Goal: Information Seeking & Learning: Learn about a topic

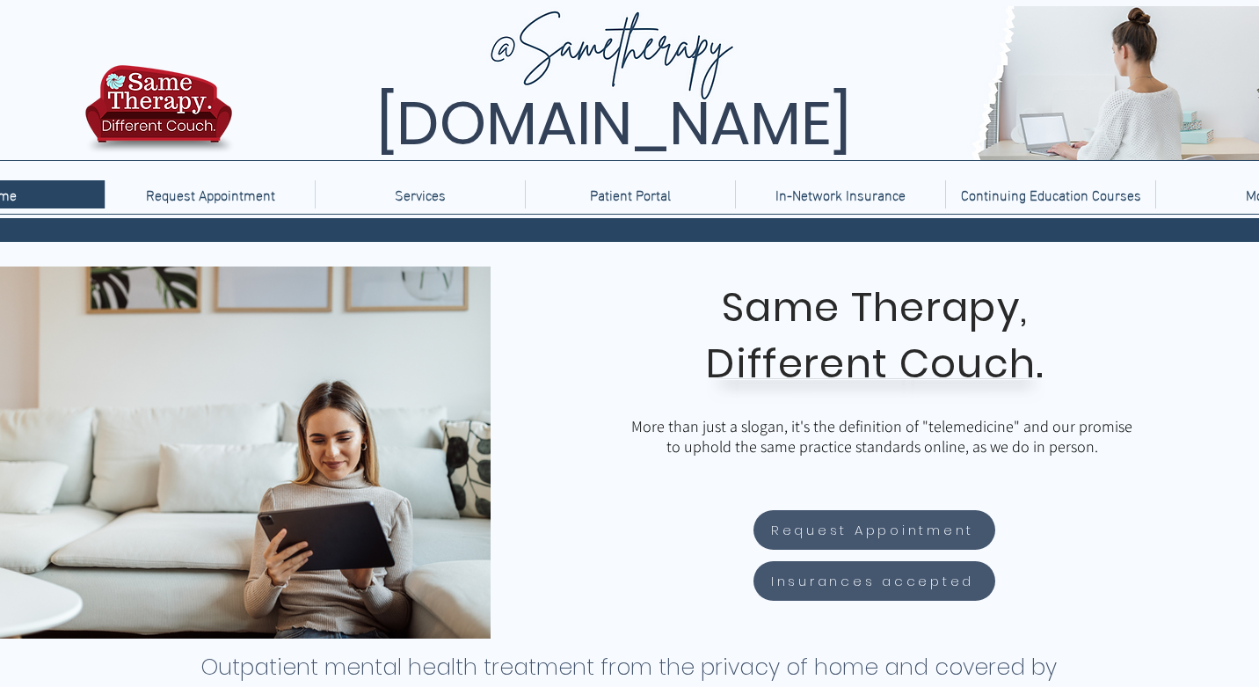
click at [1178, 193] on div "More" at bounding box center [1261, 194] width 200 height 28
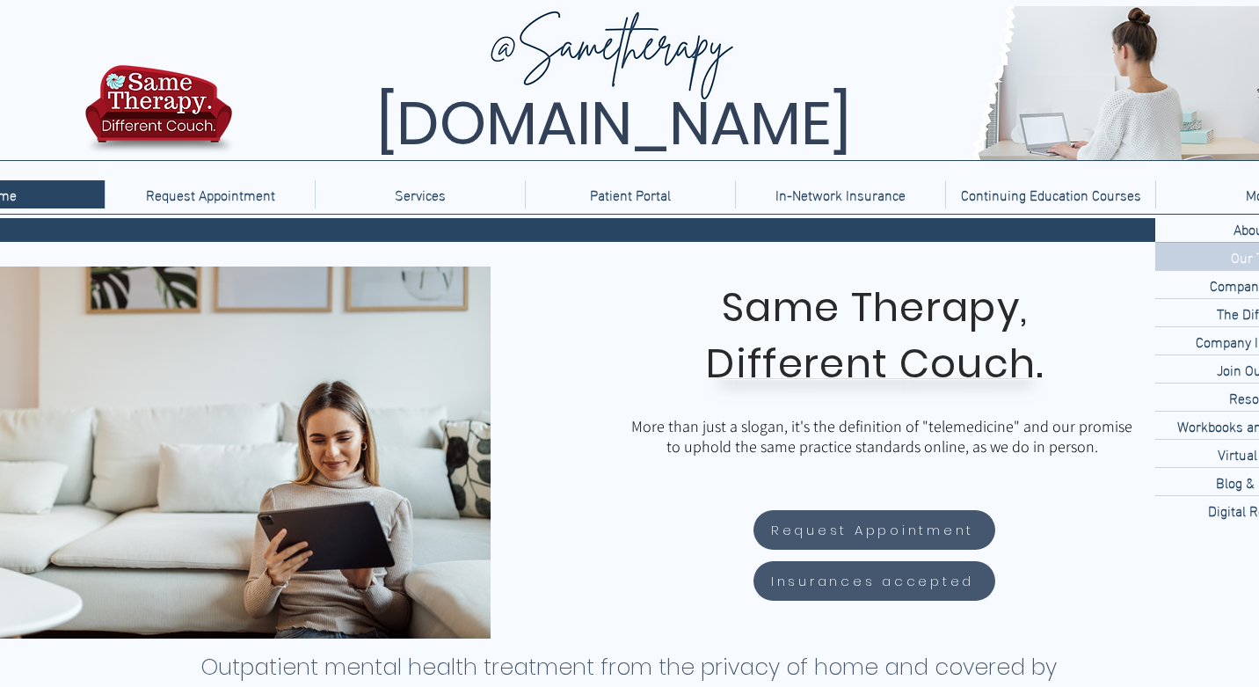
click at [1211, 262] on div "Our Team" at bounding box center [1260, 256] width 210 height 27
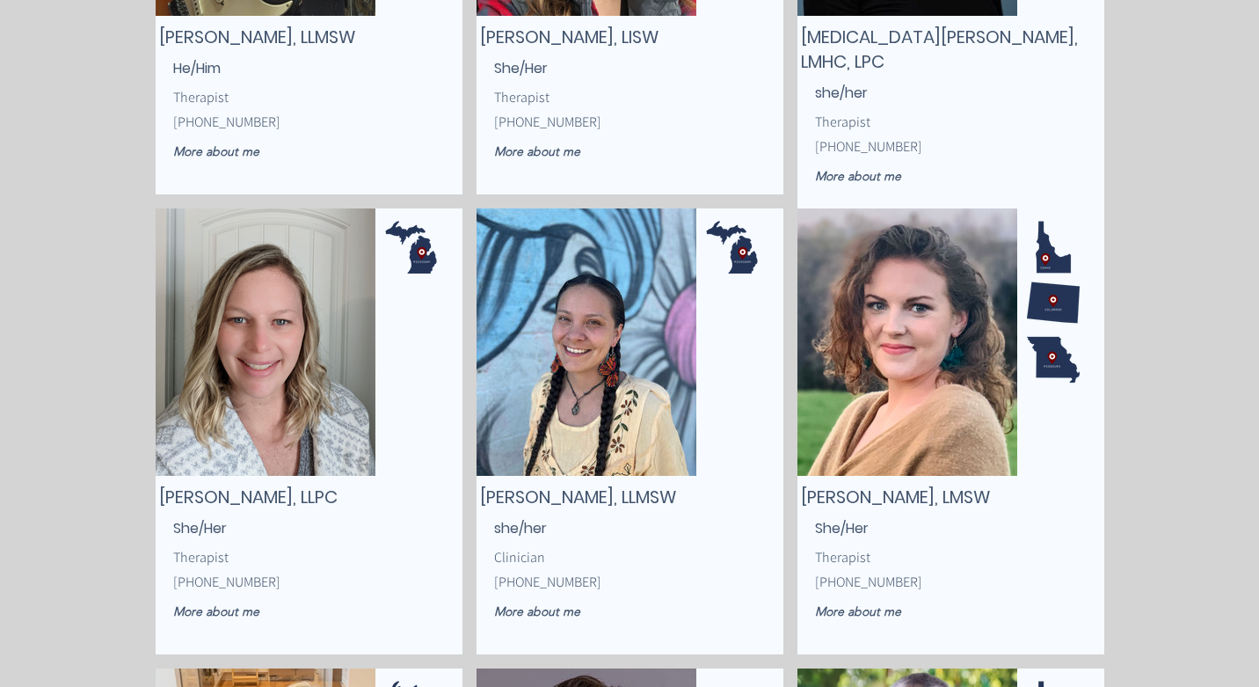
scroll to position [2693, 0]
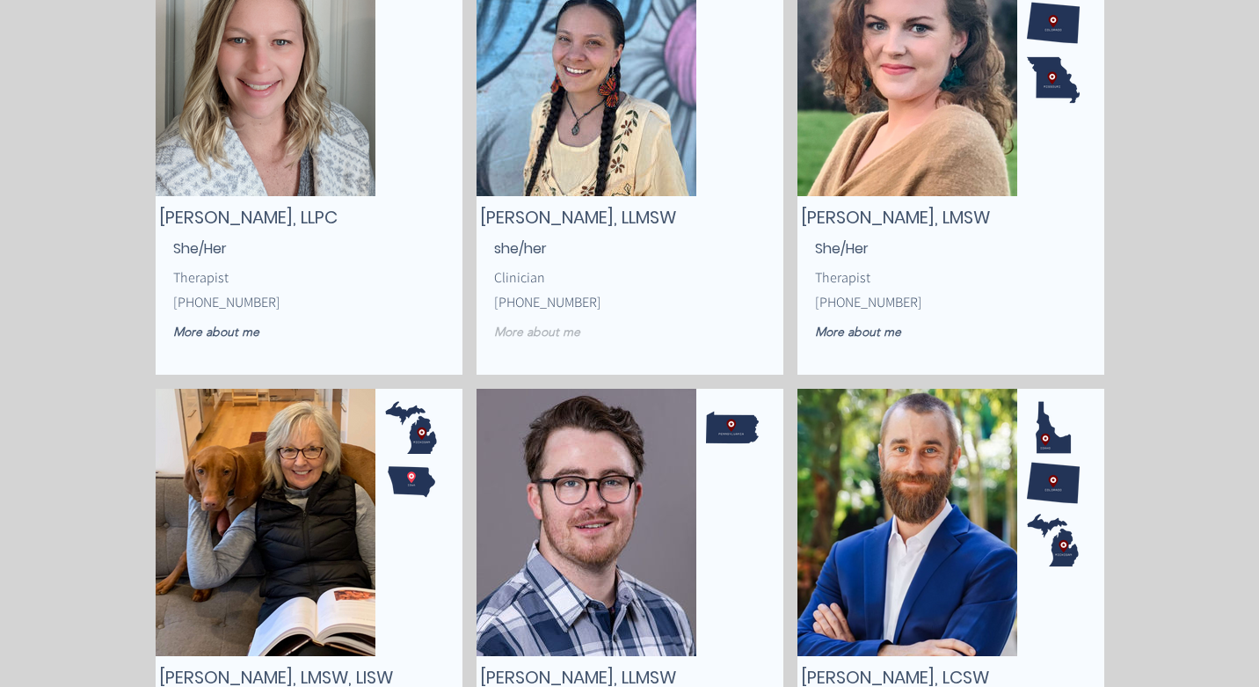
click at [564, 326] on span "More about me" at bounding box center [537, 332] width 86 height 16
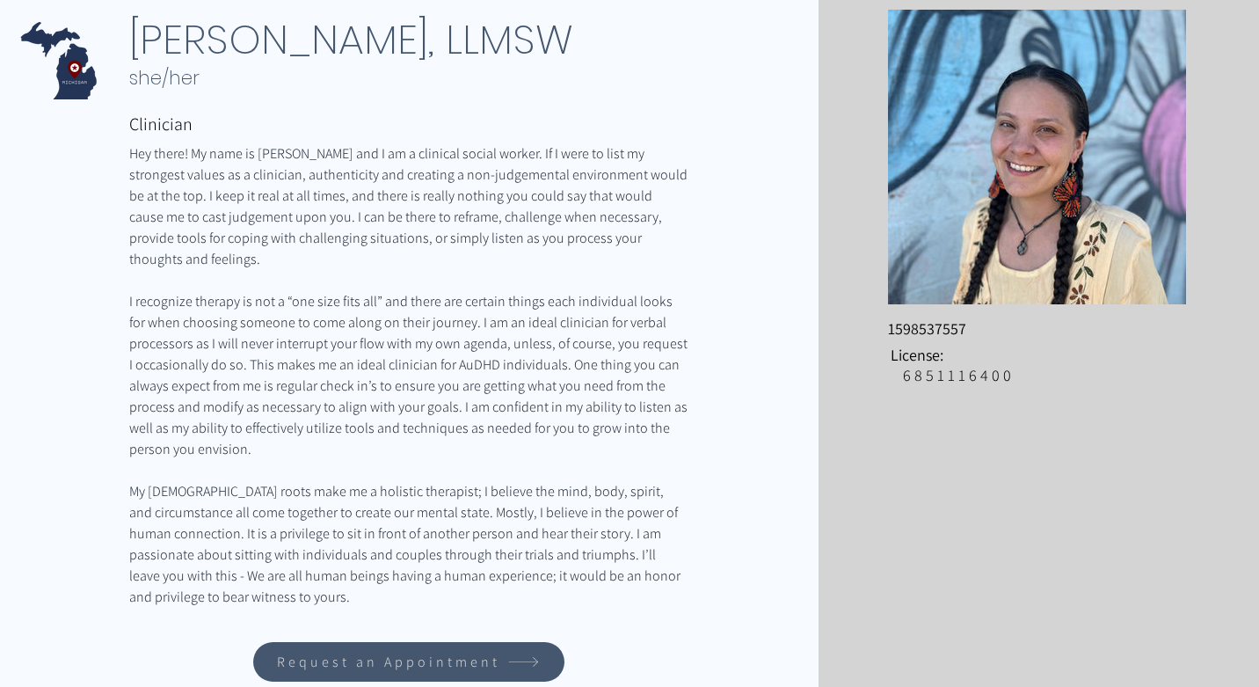
scroll to position [297, 0]
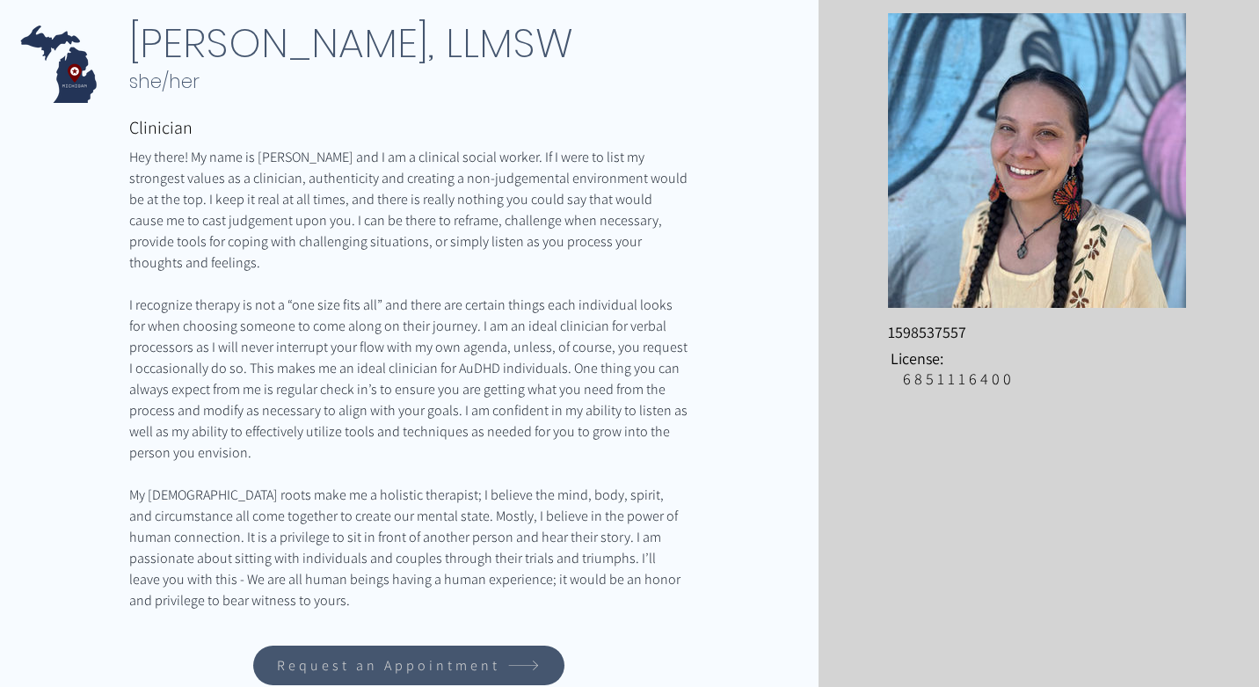
click at [510, 434] on span "I recognize therapy is not a “one size fits all” and there are certain things e…" at bounding box center [408, 379] width 559 height 169
